Goal: Check status: Check status

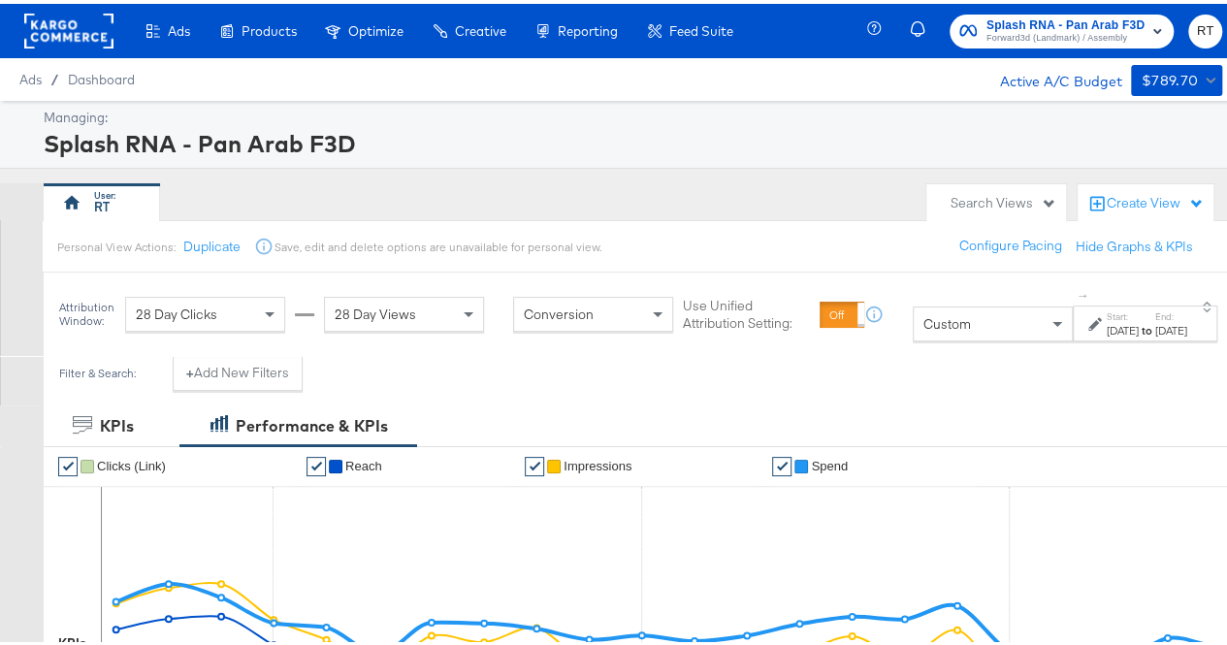
click at [1106, 327] on div "[DATE]" at bounding box center [1122, 327] width 32 height 16
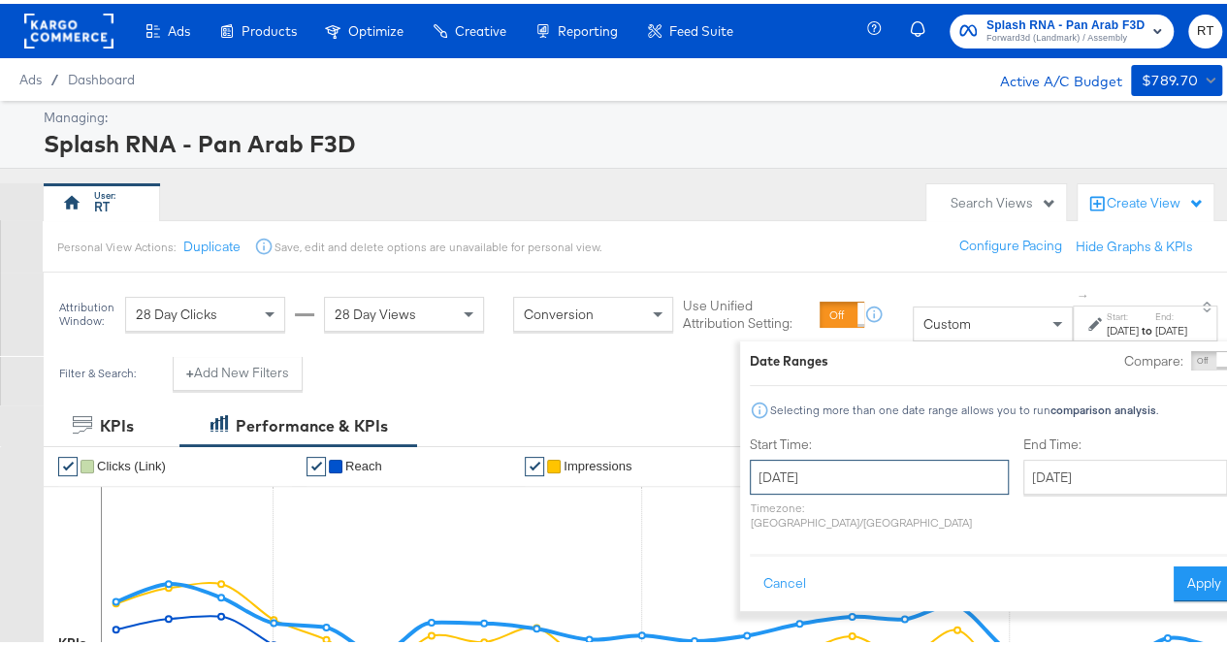
click at [820, 473] on input "[DATE]" at bounding box center [879, 473] width 259 height 35
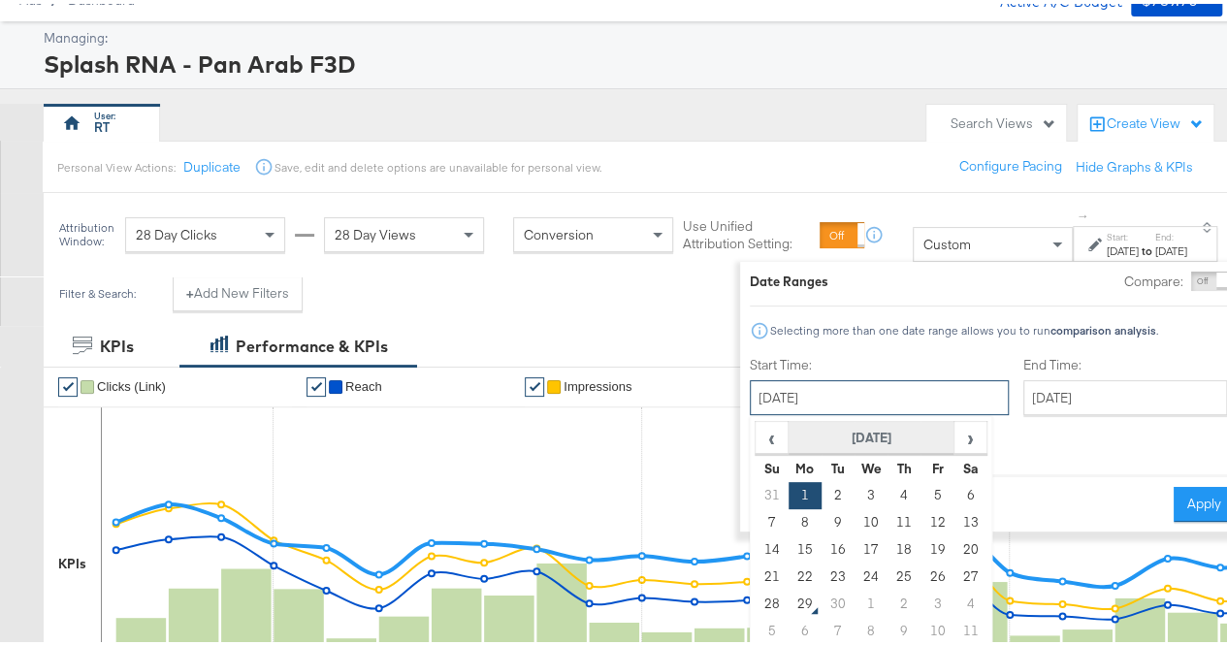
scroll to position [194, 0]
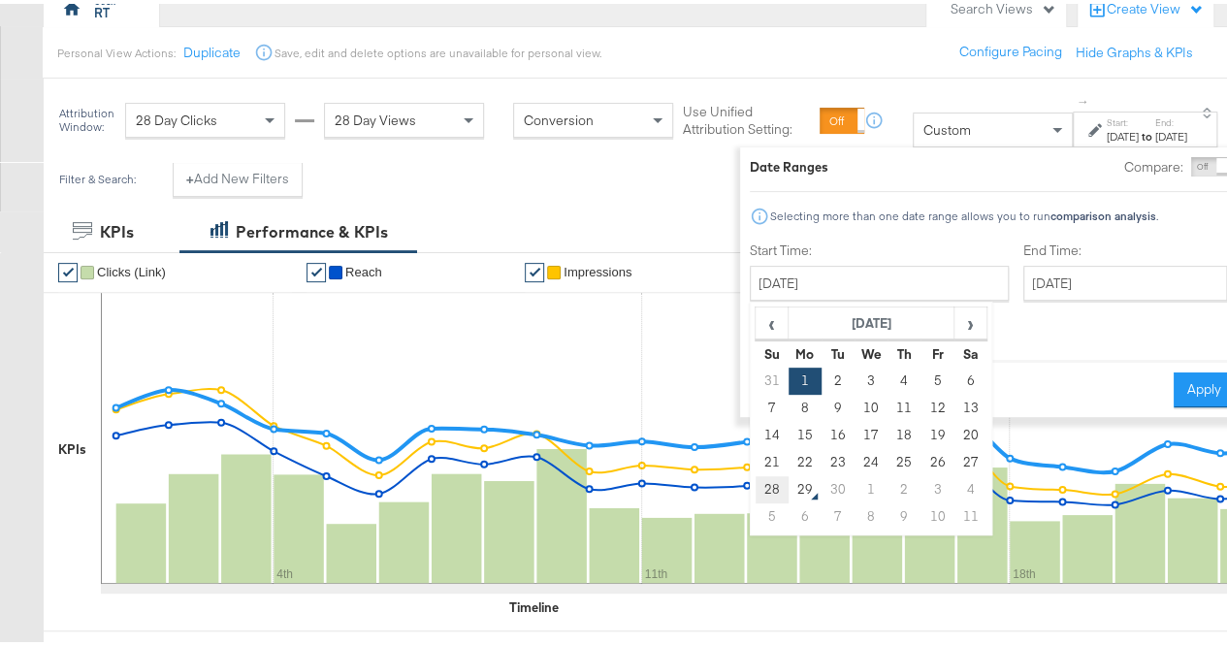
click at [754, 489] on td "28" at bounding box center [770, 485] width 33 height 27
type input "[DATE]"
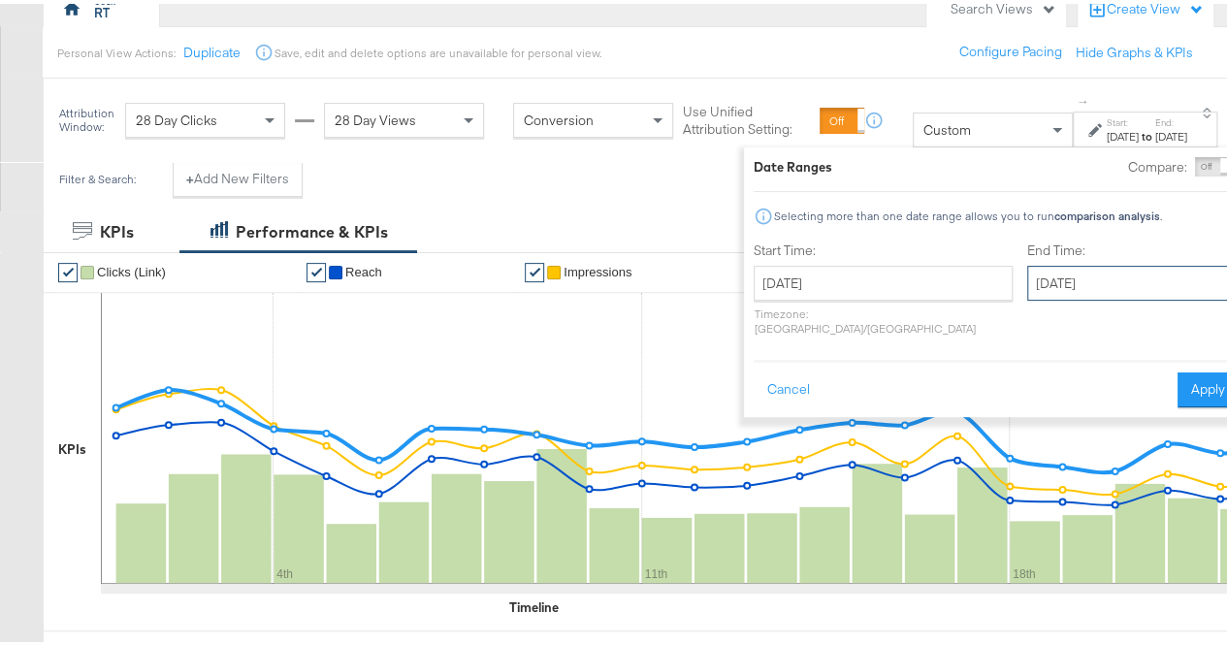
click at [1027, 282] on input "[DATE]" at bounding box center [1129, 279] width 204 height 35
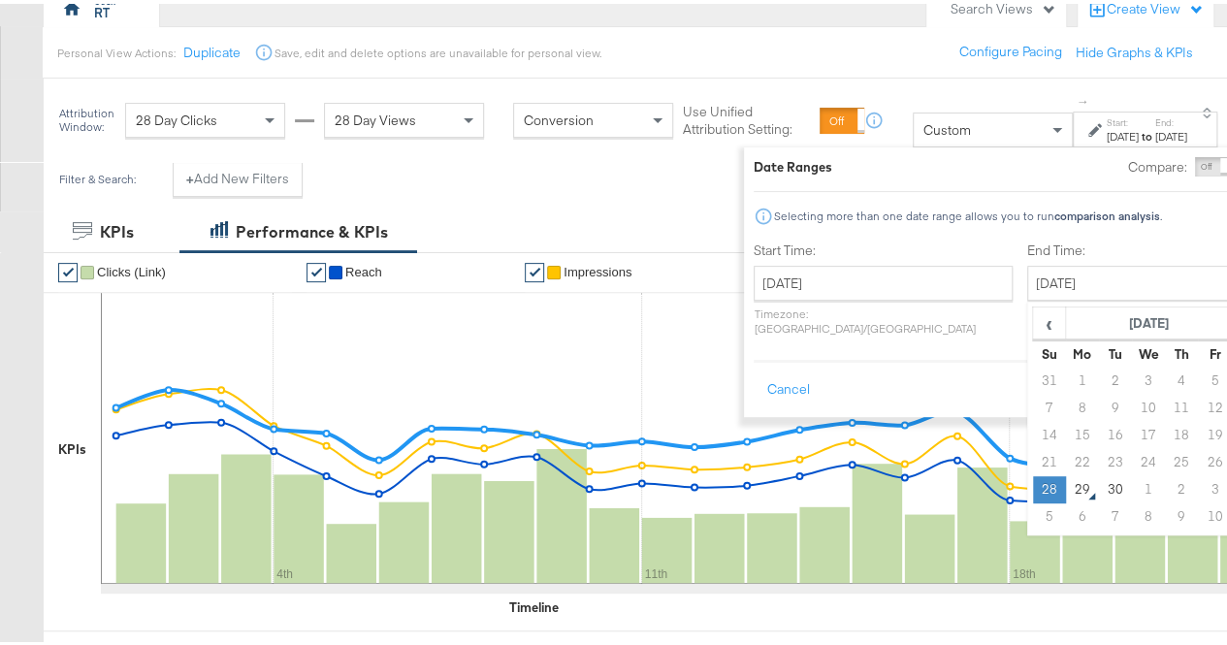
click at [1032, 484] on td "28" at bounding box center [1048, 485] width 33 height 27
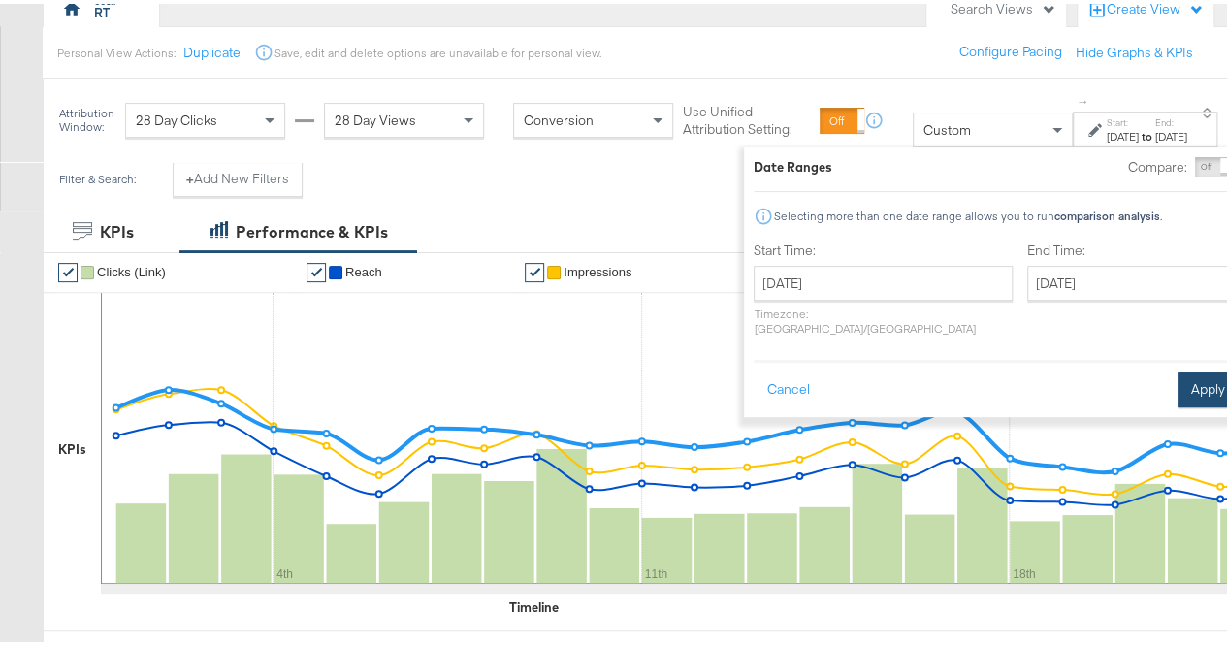
click at [1177, 368] on button "Apply" at bounding box center [1207, 385] width 61 height 35
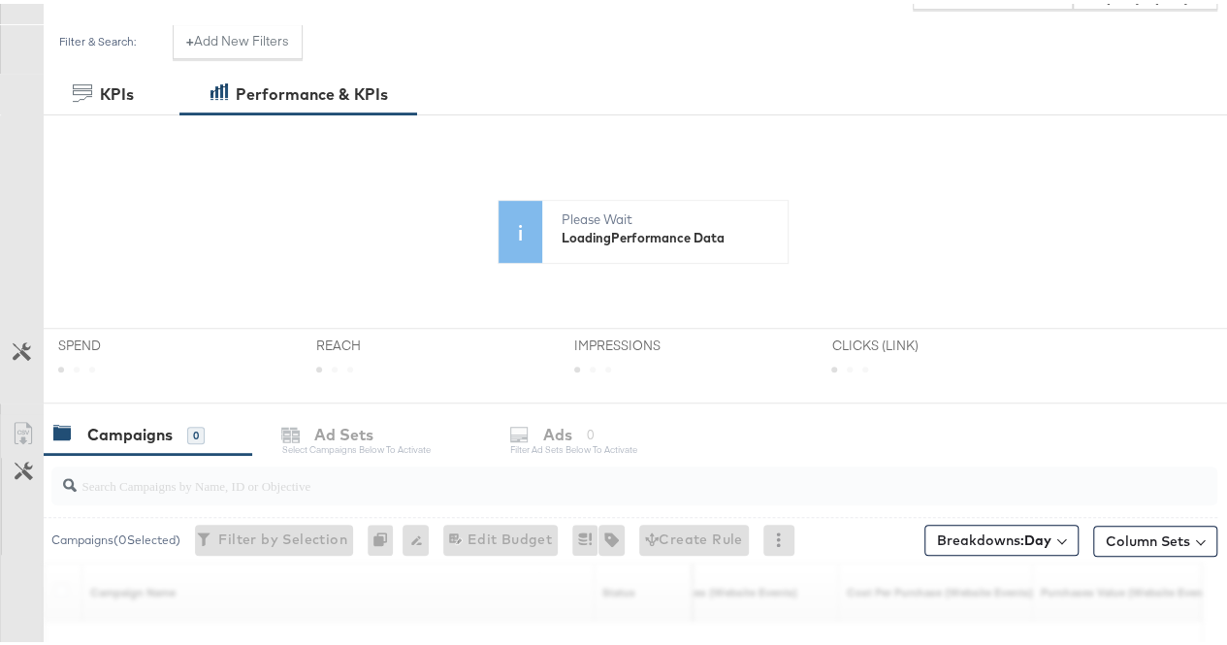
scroll to position [747, 0]
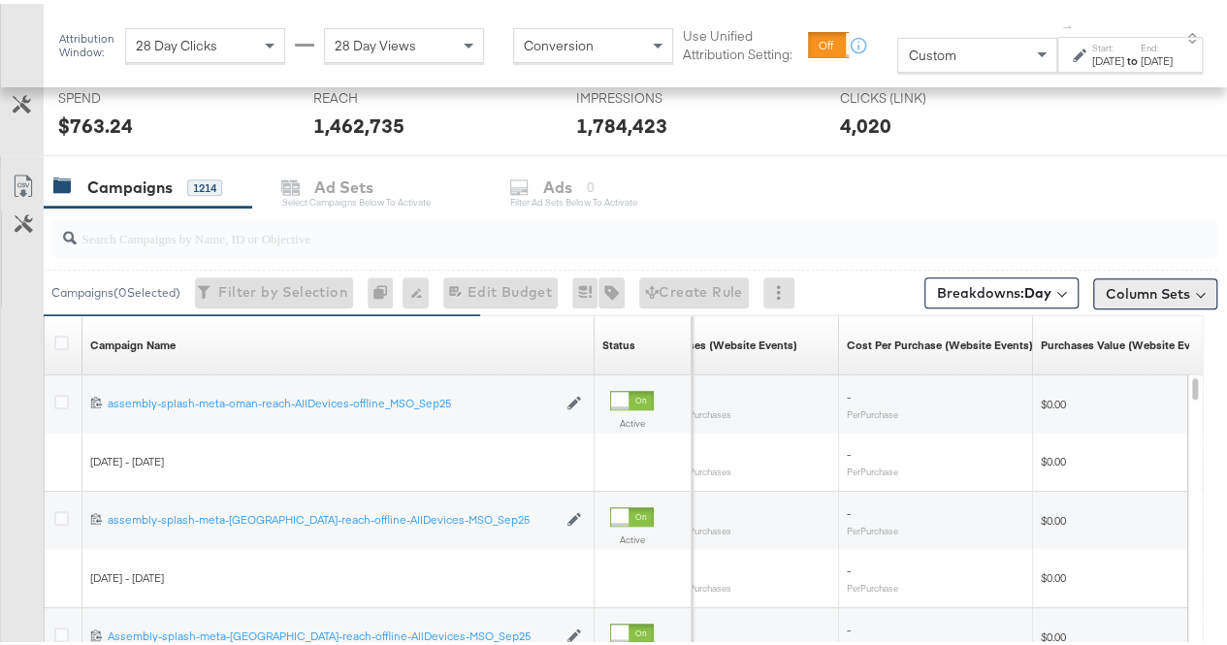
click at [1131, 274] on button "Column Sets" at bounding box center [1155, 289] width 124 height 31
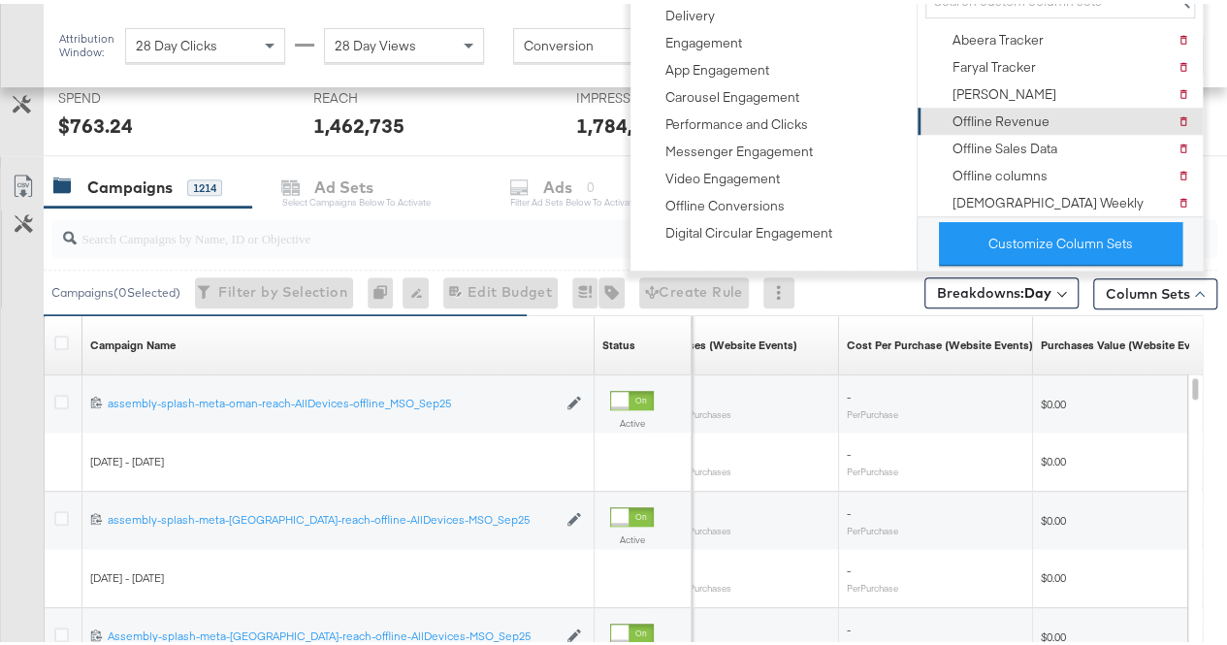
click at [1012, 112] on div "Offline Revenue" at bounding box center [1000, 118] width 97 height 18
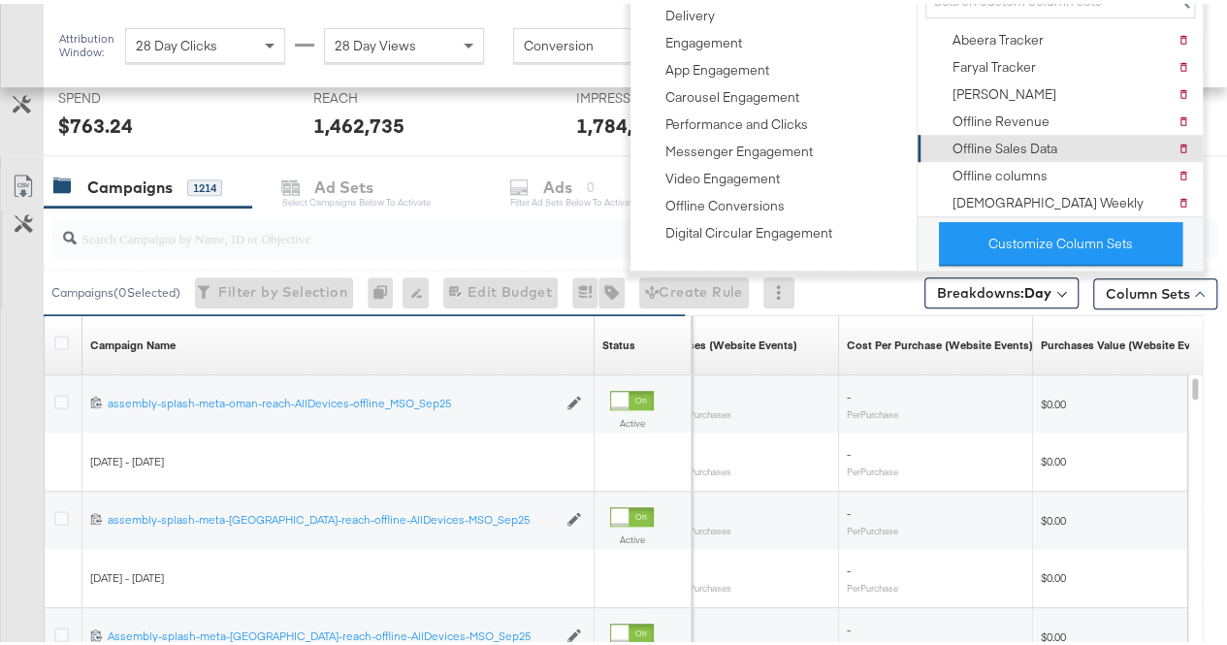
scroll to position [0, 0]
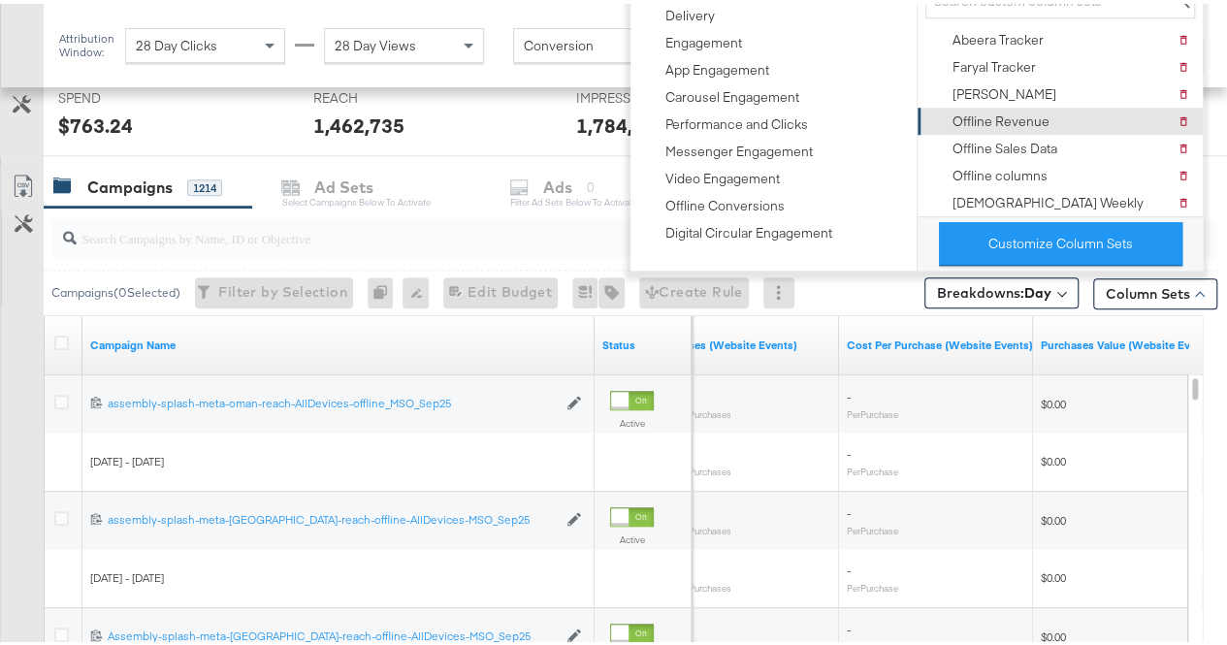
click at [990, 117] on div "Offline Revenue" at bounding box center [1000, 118] width 97 height 18
click at [464, 123] on div "1,462,735" at bounding box center [430, 122] width 234 height 28
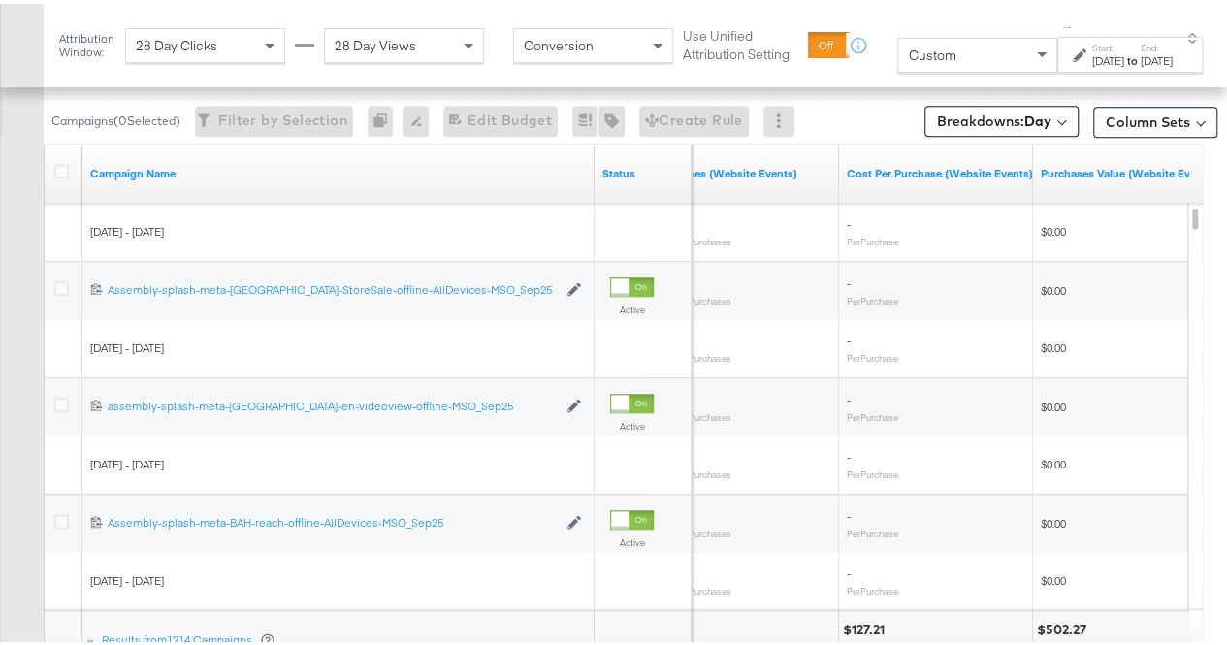
scroll to position [1076, 0]
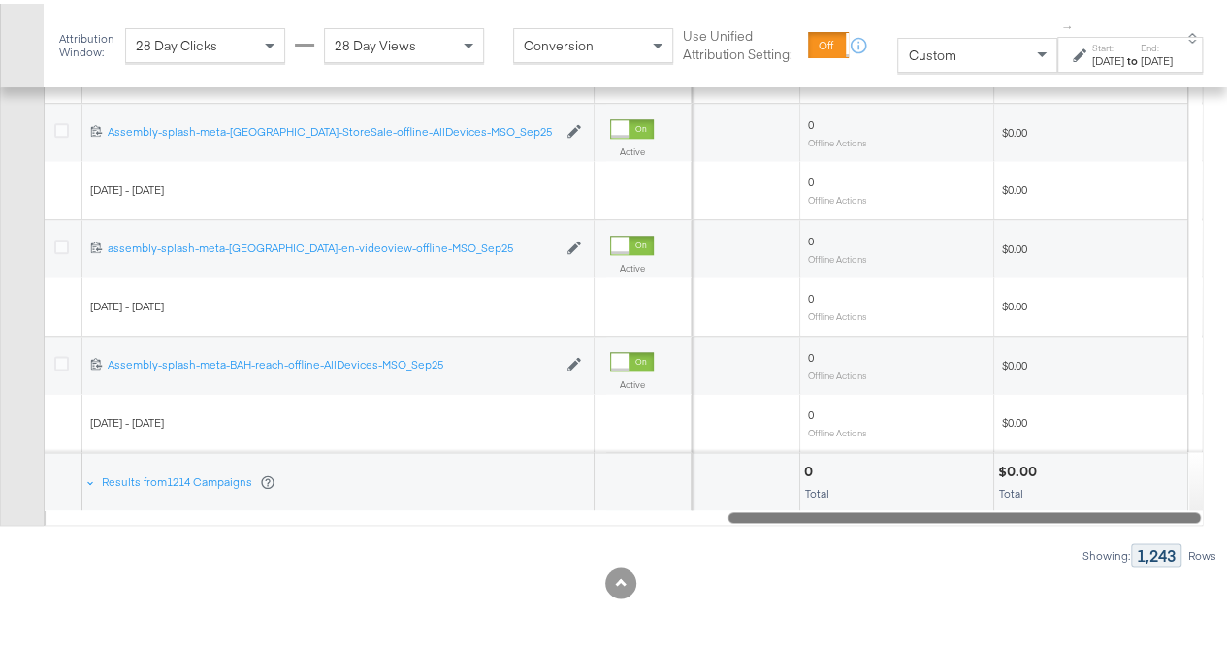
drag, startPoint x: 855, startPoint y: 508, endPoint x: 1177, endPoint y: 486, distance: 322.7
click at [1177, 486] on div "Campaign Name Status Purchases ROAS (Website Events) Offline Actions Offline Ac…" at bounding box center [623, 252] width 1159 height 540
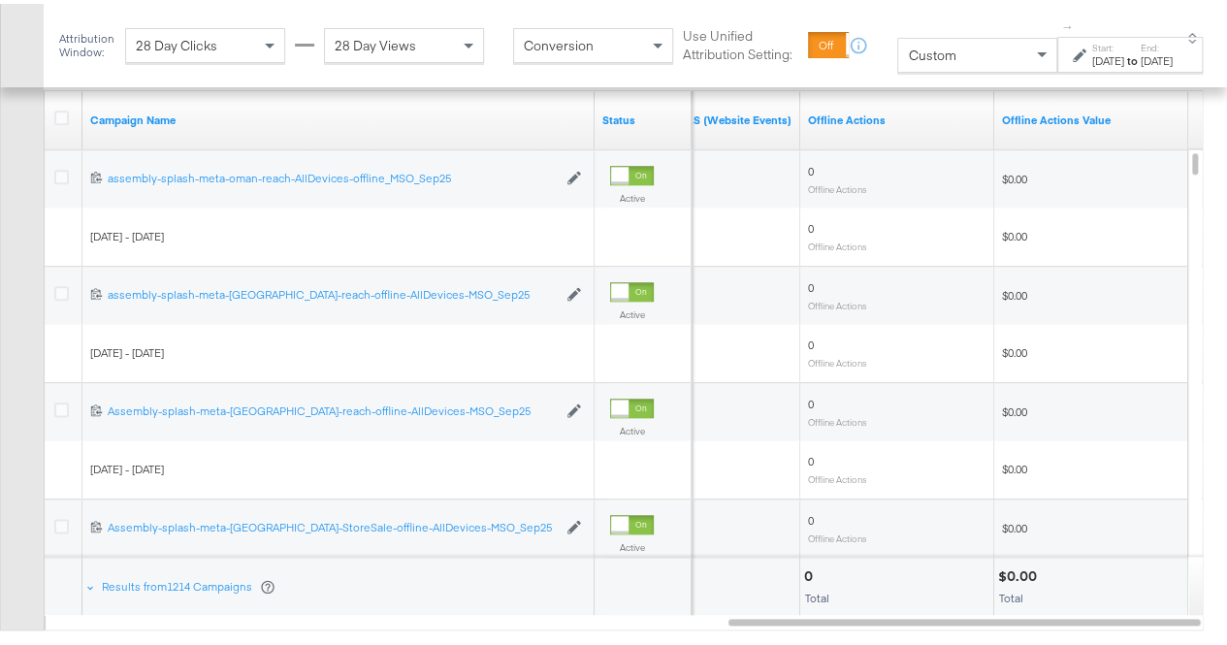
scroll to position [968, 0]
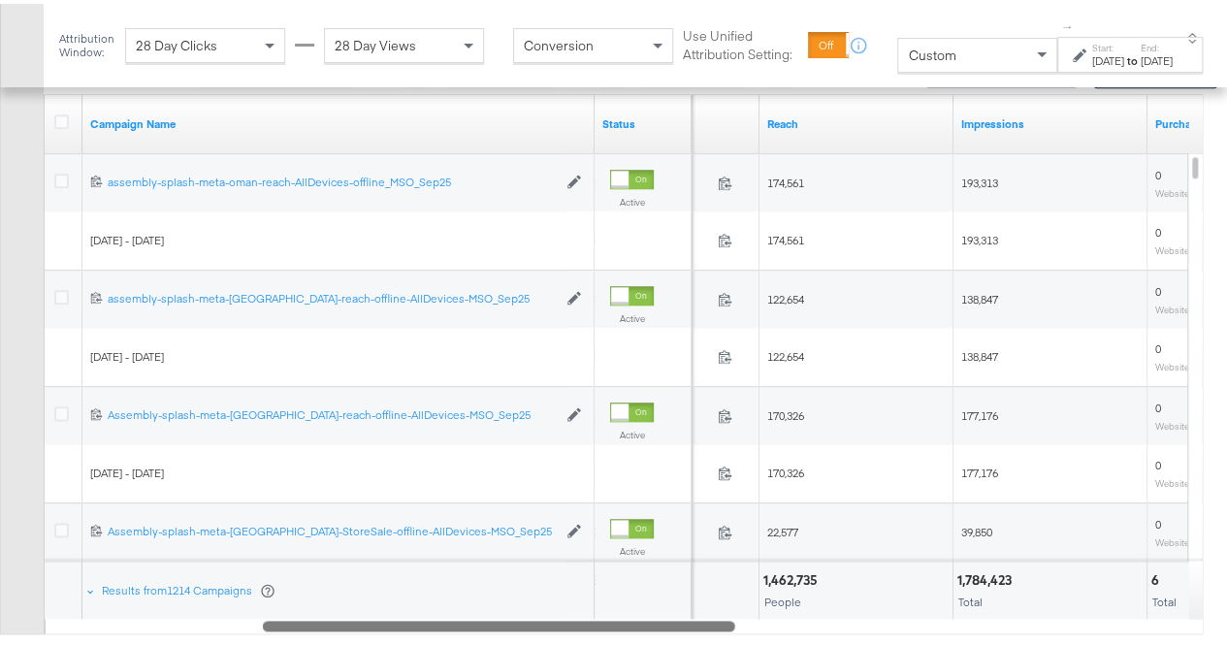
drag, startPoint x: 1015, startPoint y: 615, endPoint x: 458, endPoint y: 594, distance: 557.9
click at [459, 594] on div "Campaign Name Status Spend Reach Impressions Purchases (Website Events) 1202338…" at bounding box center [623, 360] width 1159 height 540
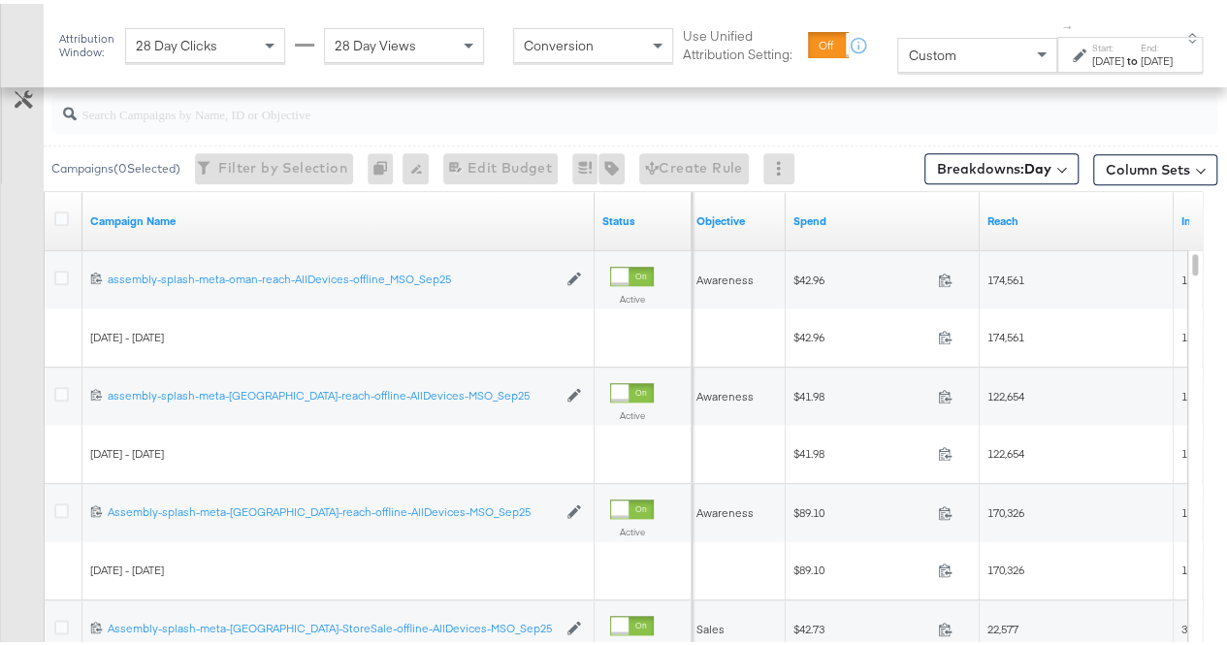
scroll to position [483, 0]
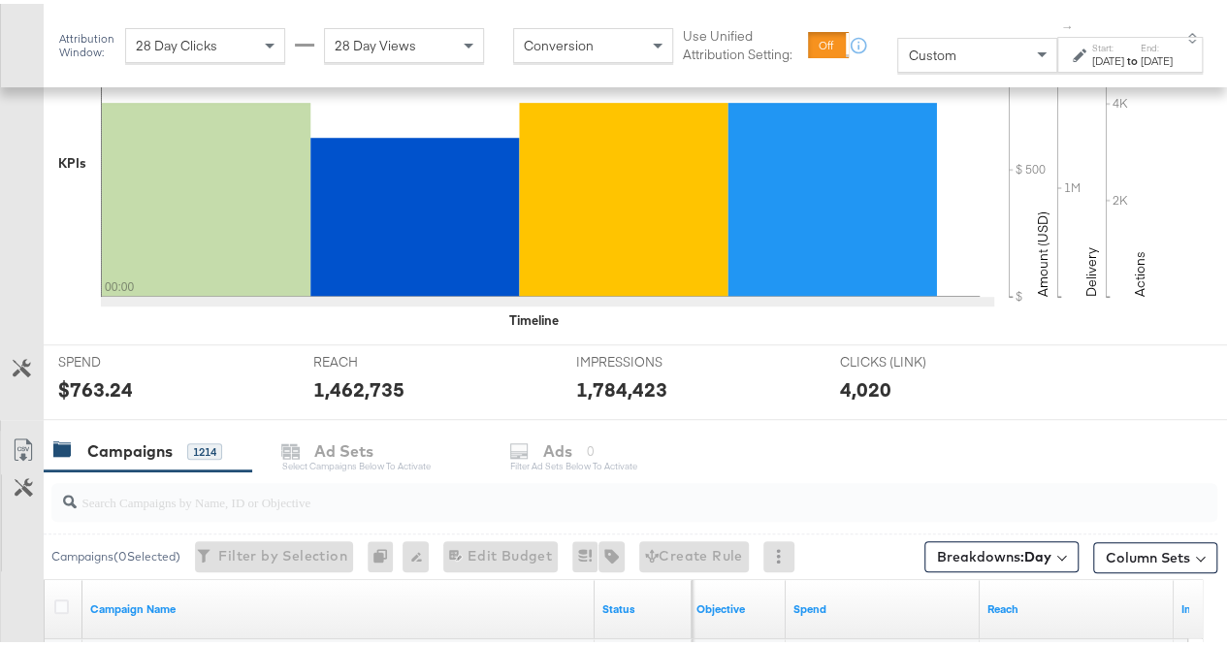
click at [155, 490] on input "search" at bounding box center [596, 490] width 1038 height 38
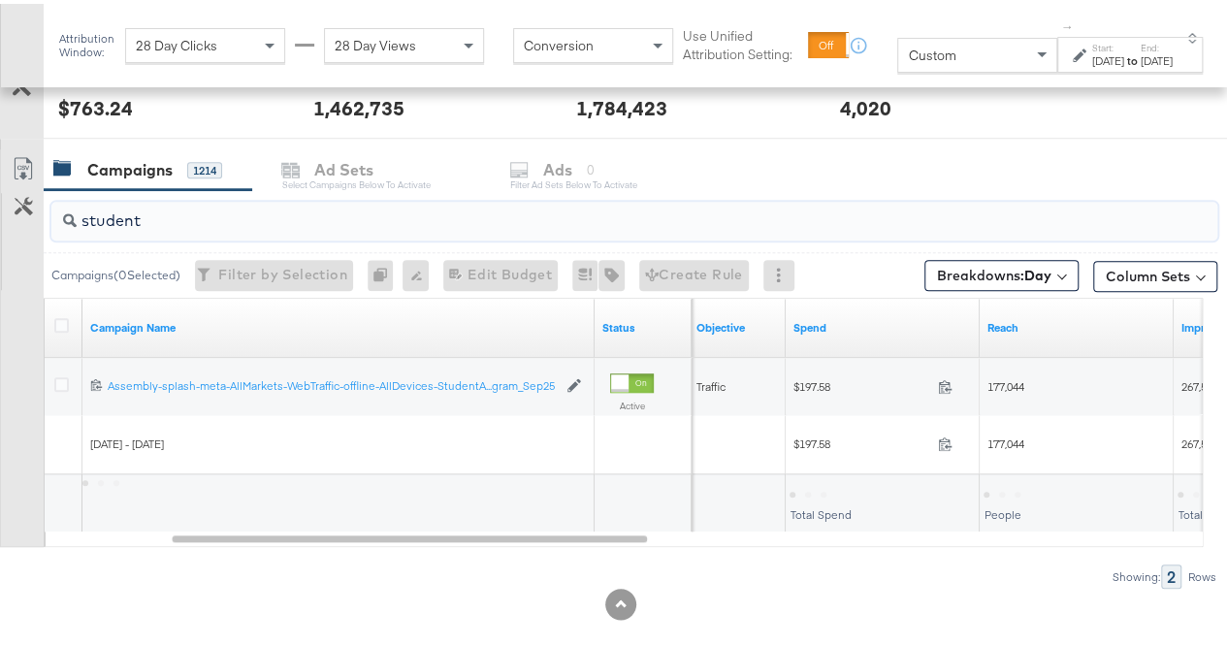
scroll to position [774, 0]
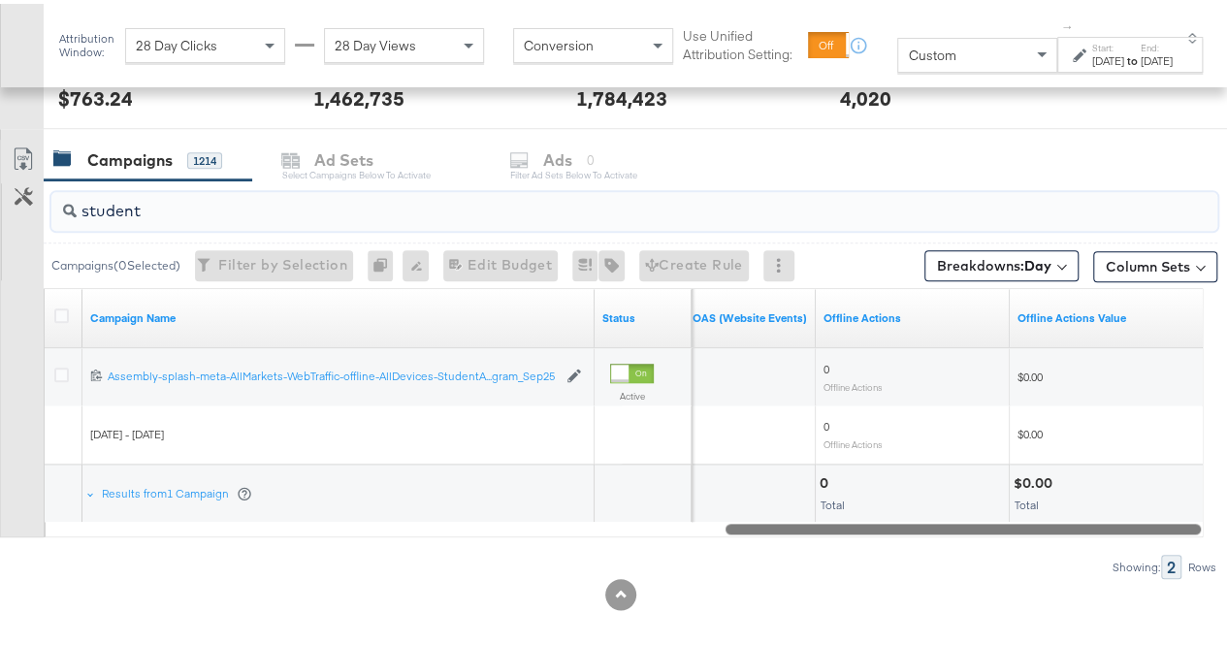
drag, startPoint x: 583, startPoint y: 523, endPoint x: 1158, endPoint y: 508, distance: 575.2
click at [1158, 508] on div "Campaign Name Status Purchases ROAS (Website Events) Offline Actions Offline Ac…" at bounding box center [623, 408] width 1159 height 249
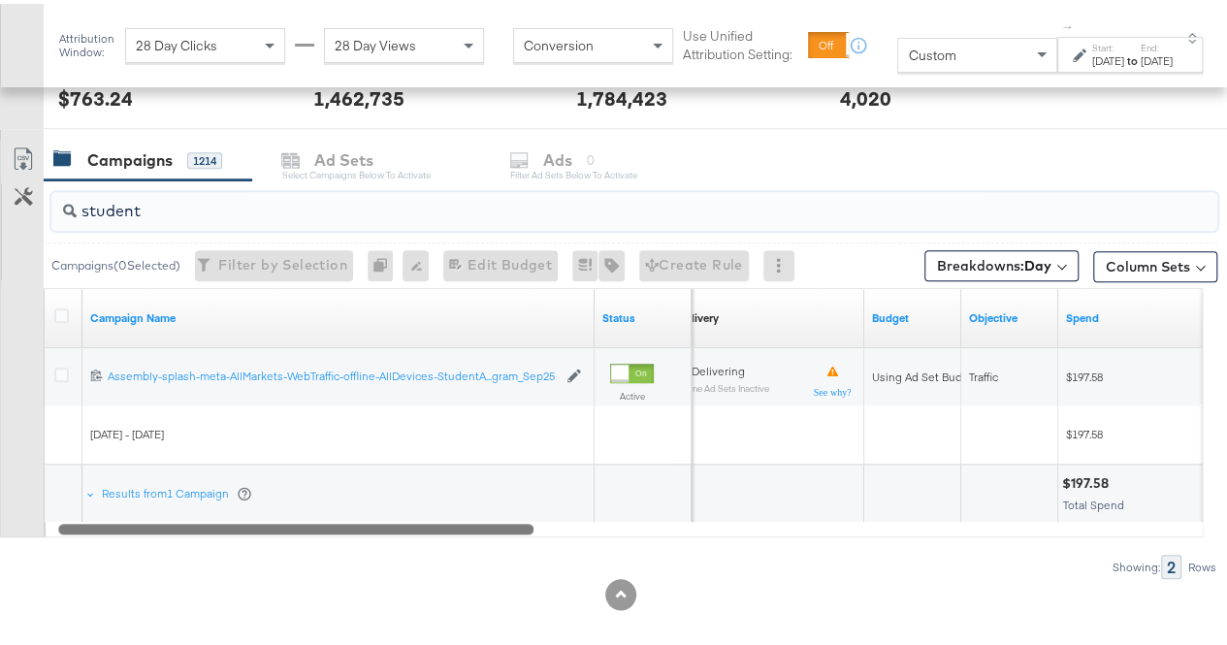
drag, startPoint x: 1063, startPoint y: 521, endPoint x: 398, endPoint y: 521, distance: 665.2
click at [398, 521] on div at bounding box center [295, 524] width 475 height 16
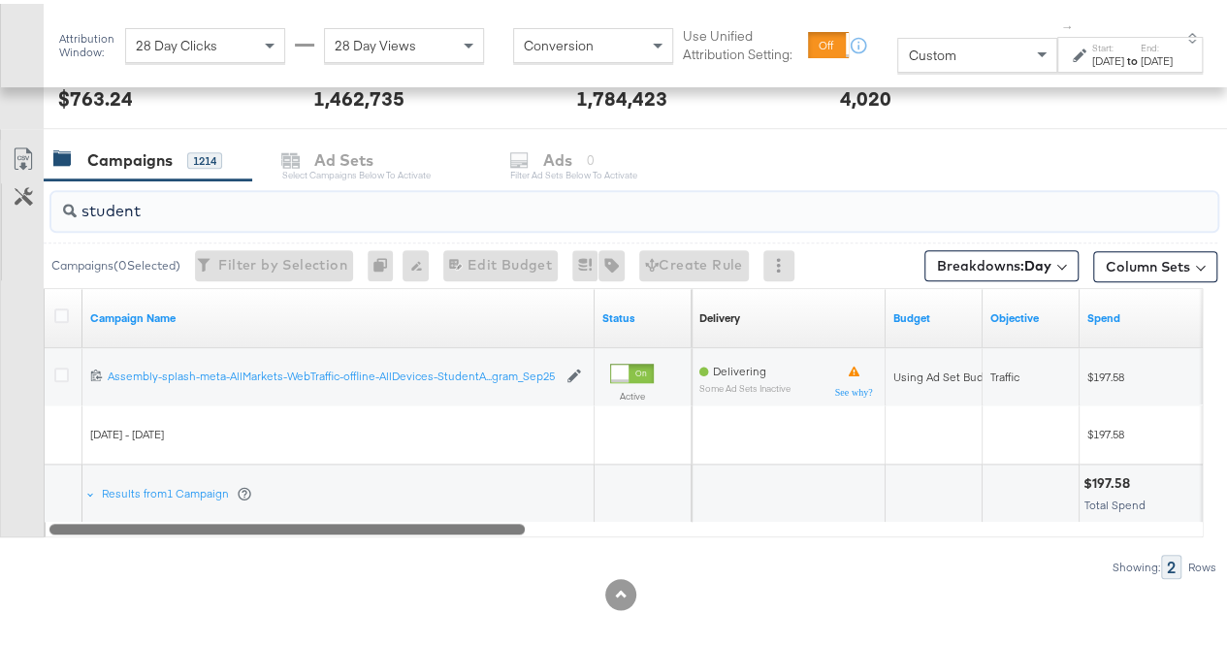
drag, startPoint x: 514, startPoint y: 520, endPoint x: 474, endPoint y: 519, distance: 39.8
click at [474, 519] on div at bounding box center [286, 524] width 475 height 16
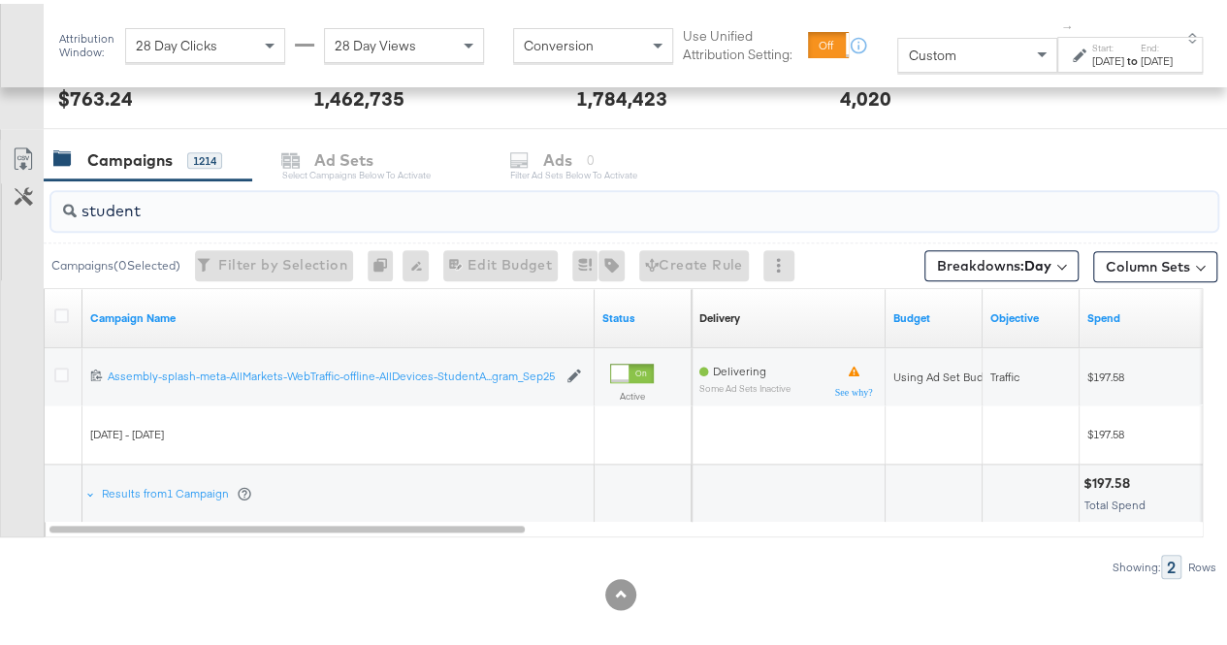
type input "student"
